Goal: Task Accomplishment & Management: Use online tool/utility

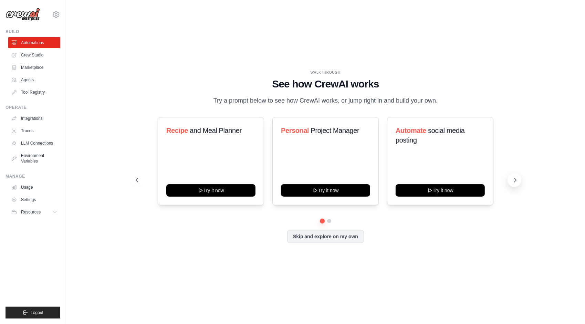
click at [515, 184] on icon at bounding box center [515, 180] width 7 height 7
click at [141, 186] on button at bounding box center [137, 180] width 14 height 14
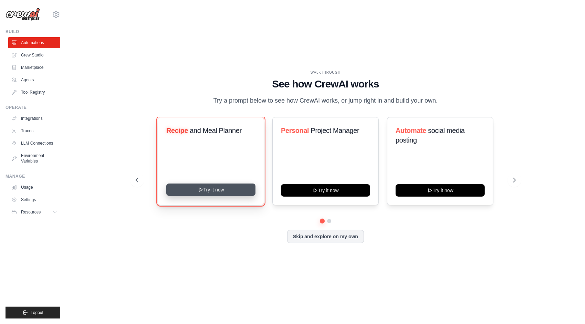
click at [225, 194] on button "Try it now" at bounding box center [210, 190] width 89 height 12
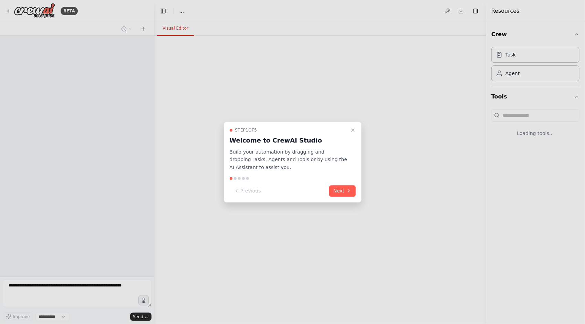
select select "****"
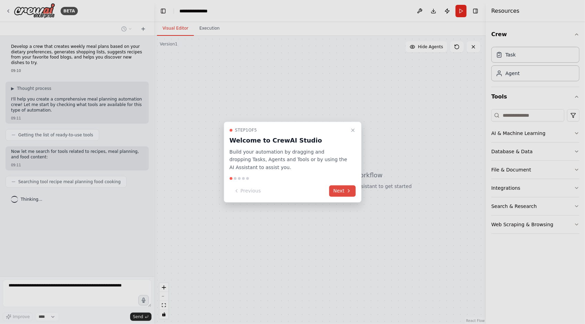
click at [343, 191] on button "Next" at bounding box center [342, 190] width 27 height 11
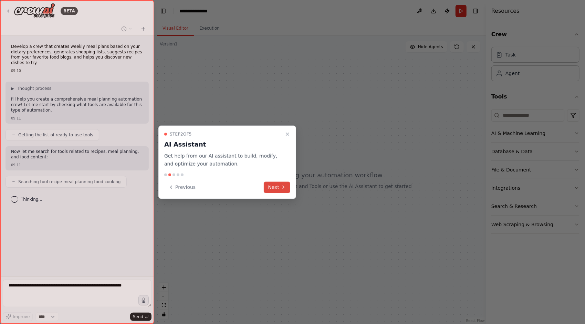
click at [281, 191] on button "Next" at bounding box center [277, 186] width 27 height 11
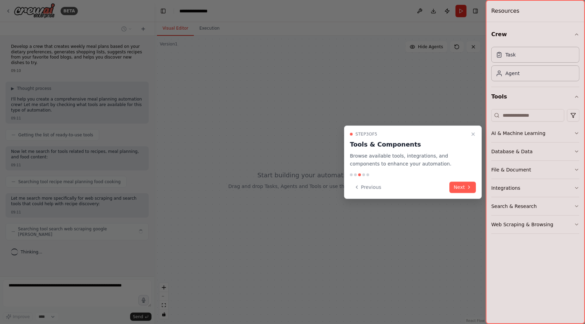
click at [447, 185] on div "Previous Next" at bounding box center [413, 186] width 126 height 11
click at [451, 186] on button "Next" at bounding box center [463, 186] width 27 height 11
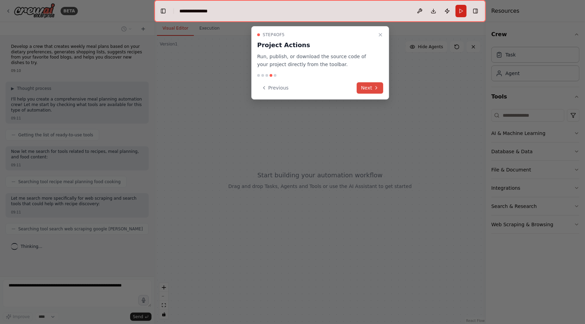
click at [371, 91] on button "Next" at bounding box center [370, 87] width 27 height 11
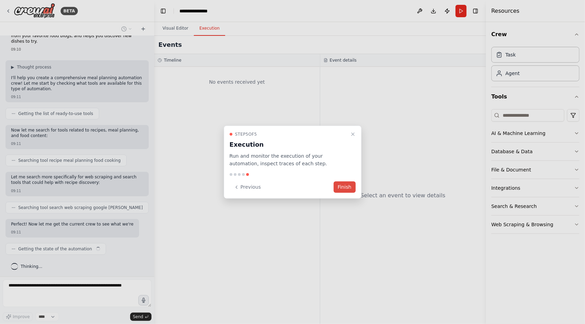
scroll to position [27, 0]
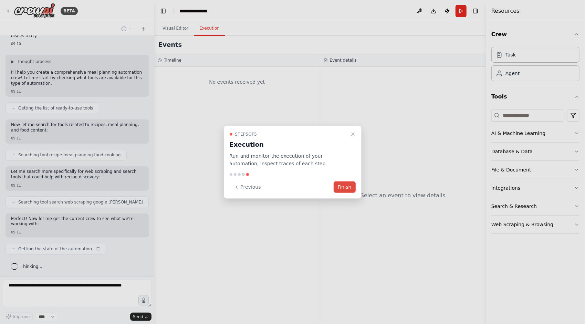
click at [351, 187] on button "Finish" at bounding box center [345, 186] width 22 height 11
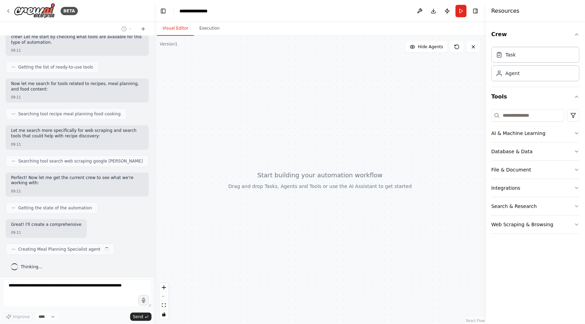
scroll to position [73, 0]
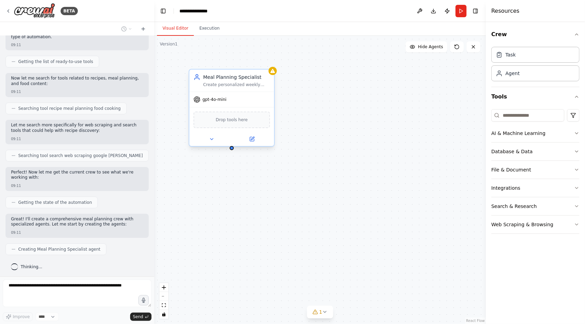
click at [242, 126] on div "Drop tools here" at bounding box center [232, 120] width 76 height 17
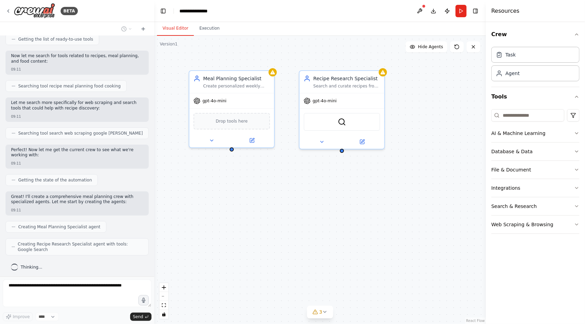
click at [328, 205] on div "Meal Planning Specialist Create personalized weekly meal plans based on dietary…" at bounding box center [320, 180] width 332 height 288
click at [353, 89] on div "Recipe Research Specialist Search and curate recipes from favorite food blogs {…" at bounding box center [342, 81] width 85 height 22
click at [421, 137] on div "Meal Planning Specialist Create personalized weekly meal plans based on dietary…" at bounding box center [320, 180] width 332 height 288
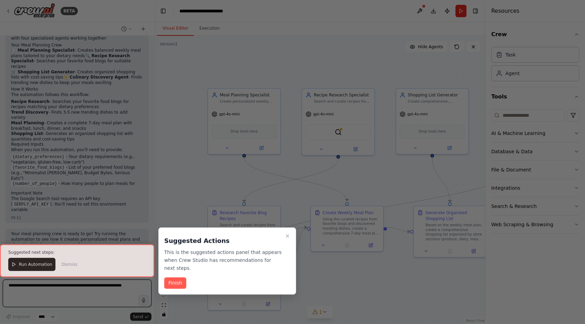
scroll to position [567, 0]
click at [174, 281] on button "Finish" at bounding box center [175, 283] width 22 height 11
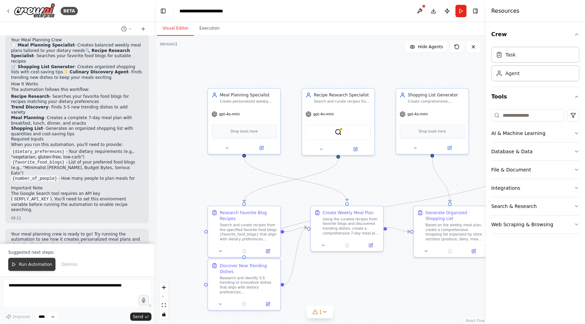
click at [37, 263] on span "Run Automation" at bounding box center [35, 265] width 33 height 6
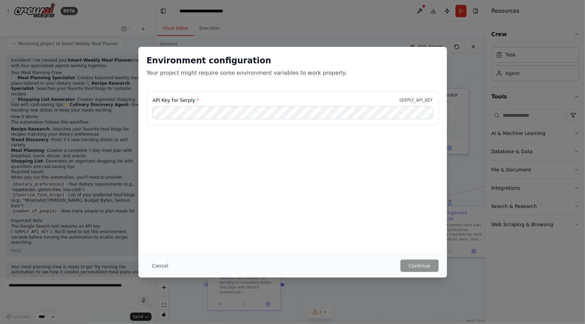
click at [471, 78] on div "Environment configuration Your project might require some environment variables…" at bounding box center [292, 162] width 585 height 324
click at [163, 261] on button "Cancel" at bounding box center [160, 266] width 27 height 12
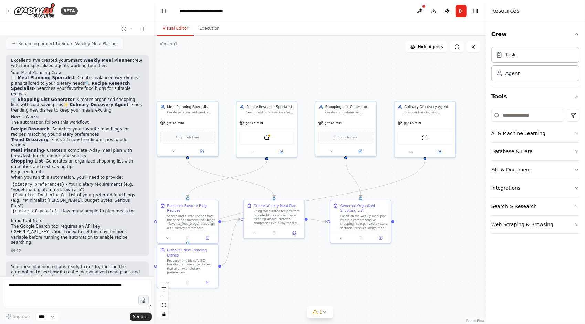
drag, startPoint x: 375, startPoint y: 299, endPoint x: 300, endPoint y: 280, distance: 76.7
click at [300, 280] on div ".deletable-edge-delete-btn { width: 20px; height: 20px; border: 0px solid #ffff…" at bounding box center [320, 180] width 332 height 288
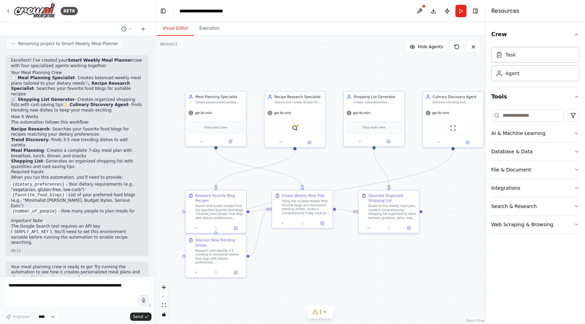
drag, startPoint x: 300, startPoint y: 280, endPoint x: 331, endPoint y: 270, distance: 32.0
click at [331, 270] on div ".deletable-edge-delete-btn { width: 20px; height: 20px; border: 0px solid #ffff…" at bounding box center [320, 180] width 332 height 288
